Goal: Transaction & Acquisition: Purchase product/service

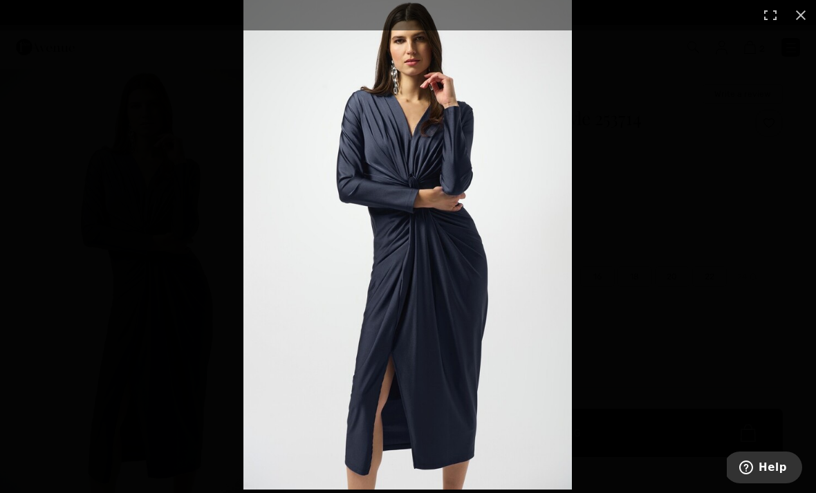
scroll to position [131, 0]
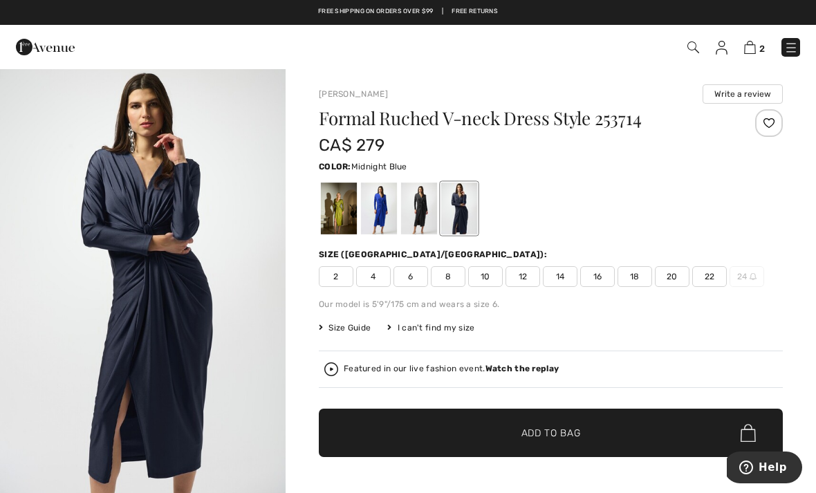
click at [107, 295] on img "1 / 1" at bounding box center [143, 282] width 286 height 428
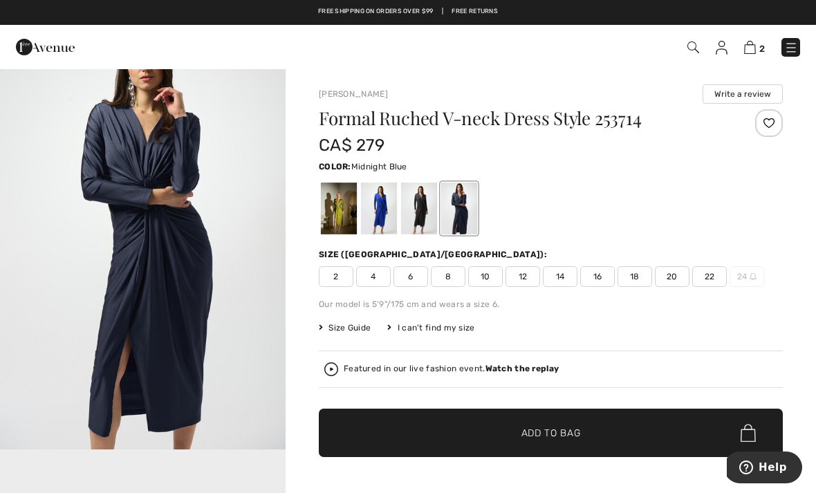
click at [746, 44] on img at bounding box center [750, 47] width 12 height 13
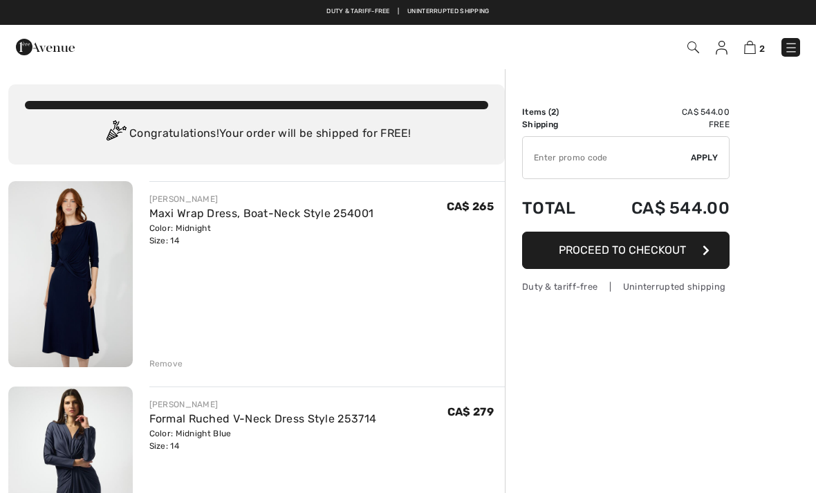
checkbox input "true"
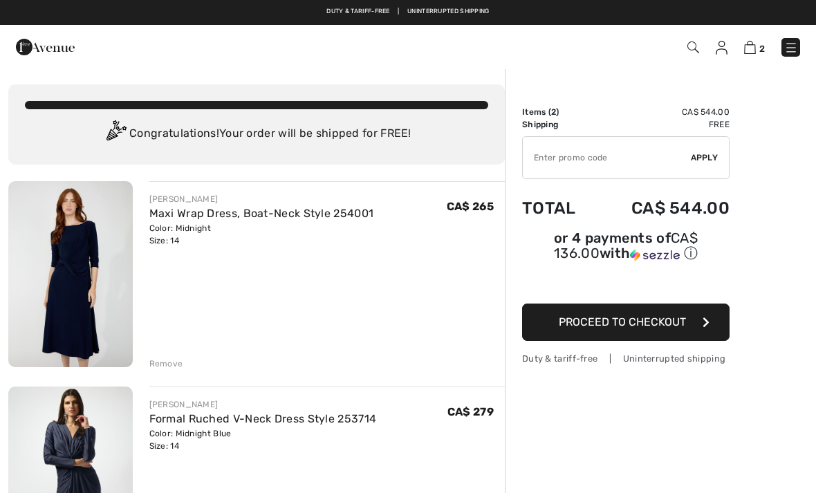
click at [80, 248] on img at bounding box center [70, 274] width 124 height 186
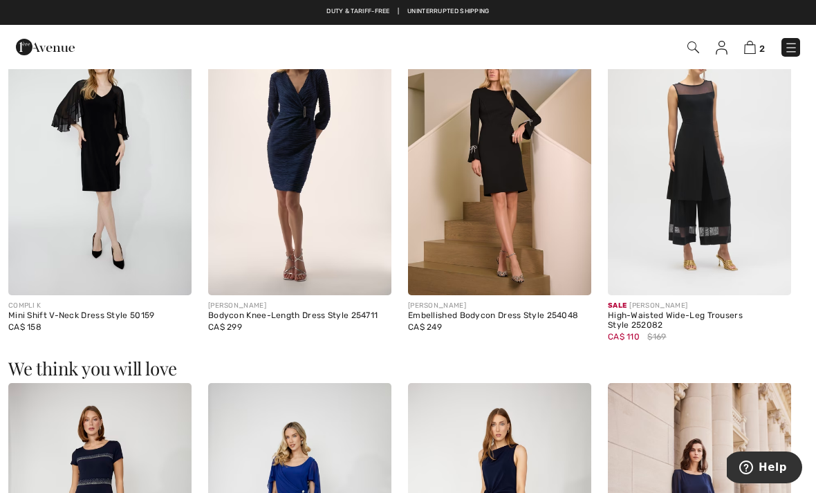
scroll to position [826, 0]
